Goal: Task Accomplishment & Management: Complete application form

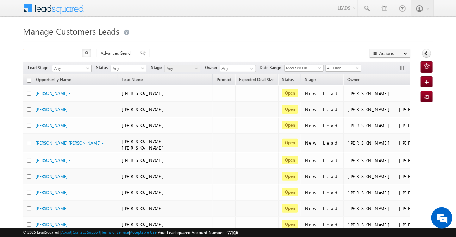
drag, startPoint x: 0, startPoint y: 0, endPoint x: 78, endPoint y: 53, distance: 94.0
click at [77, 53] on input "text" at bounding box center [53, 53] width 60 height 8
paste input "977548"
type input "977548"
click at [88, 53] on button "button" at bounding box center [86, 53] width 9 height 8
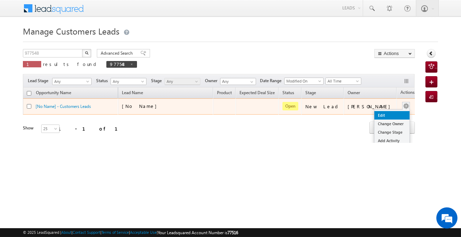
click at [387, 114] on link "Edit" at bounding box center [391, 115] width 35 height 8
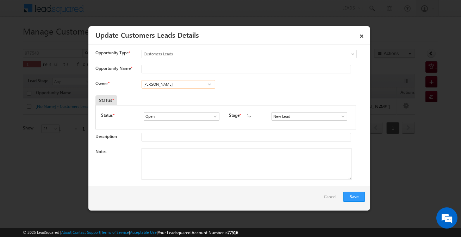
click at [201, 86] on input "[PERSON_NAME]" at bounding box center [179, 84] width 74 height 8
type input "s"
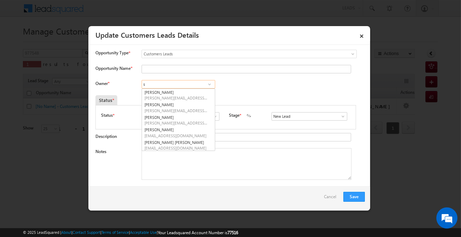
click at [201, 86] on input "s" at bounding box center [179, 84] width 74 height 8
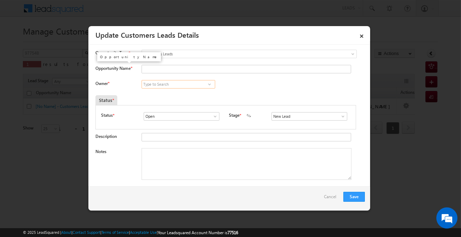
paste input "[EMAIL_ADDRESS][DOMAIN_NAME]"
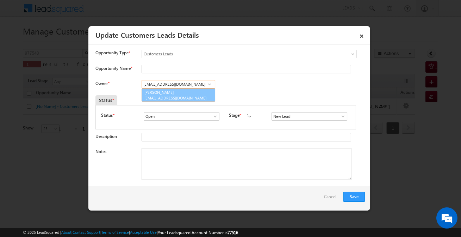
click at [184, 95] on span "[EMAIL_ADDRESS][DOMAIN_NAME]" at bounding box center [175, 97] width 63 height 5
type input "[PERSON_NAME]"
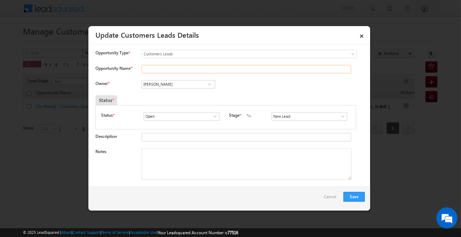
click at [175, 70] on input "Opportunity Name *" at bounding box center [247, 69] width 210 height 8
paste input "[PERSON_NAME]"
type input "[PERSON_NAME]"
click at [291, 116] on input "New Lead" at bounding box center [309, 116] width 76 height 8
click at [286, 124] on link "Sales Marked" at bounding box center [308, 124] width 75 height 8
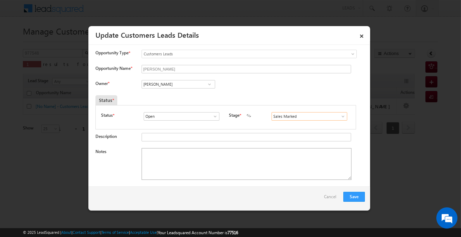
type input "Sales Marked"
click at [213, 168] on textarea "Notes" at bounding box center [247, 164] width 210 height 32
paste textarea "[PERSON_NAME] /Construction / 5 lakh / Customer is self-employed 30k income 10k…"
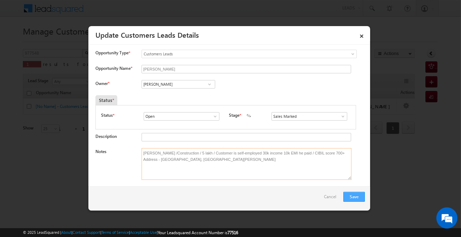
type textarea "[PERSON_NAME] /Construction / 5 lakh / Customer is self-employed 30k income 10k…"
click at [349, 194] on button "Save" at bounding box center [353, 197] width 21 height 10
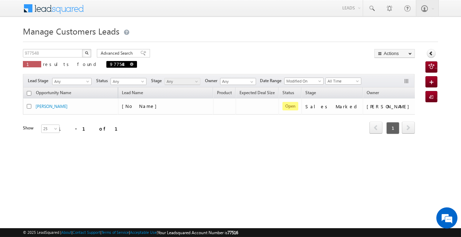
click at [130, 64] on span at bounding box center [132, 64] width 4 height 4
type input "Search Customers Leads"
